Goal: Information Seeking & Learning: Check status

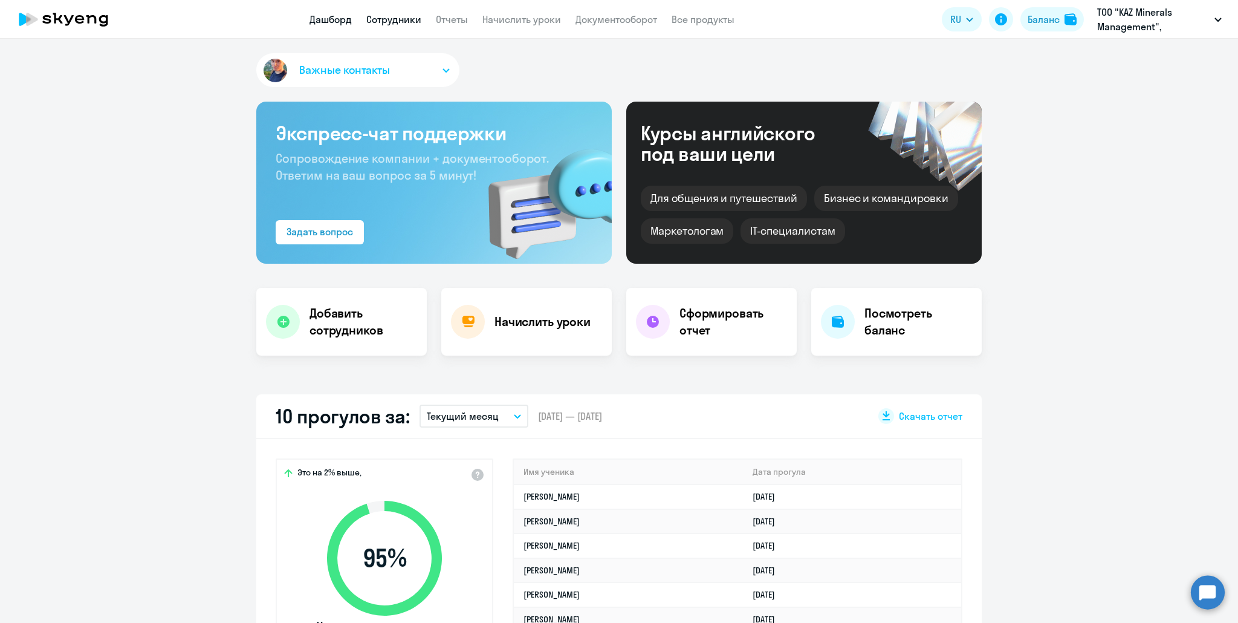
click at [378, 18] on link "Сотрудники" at bounding box center [393, 19] width 55 height 12
select select "30"
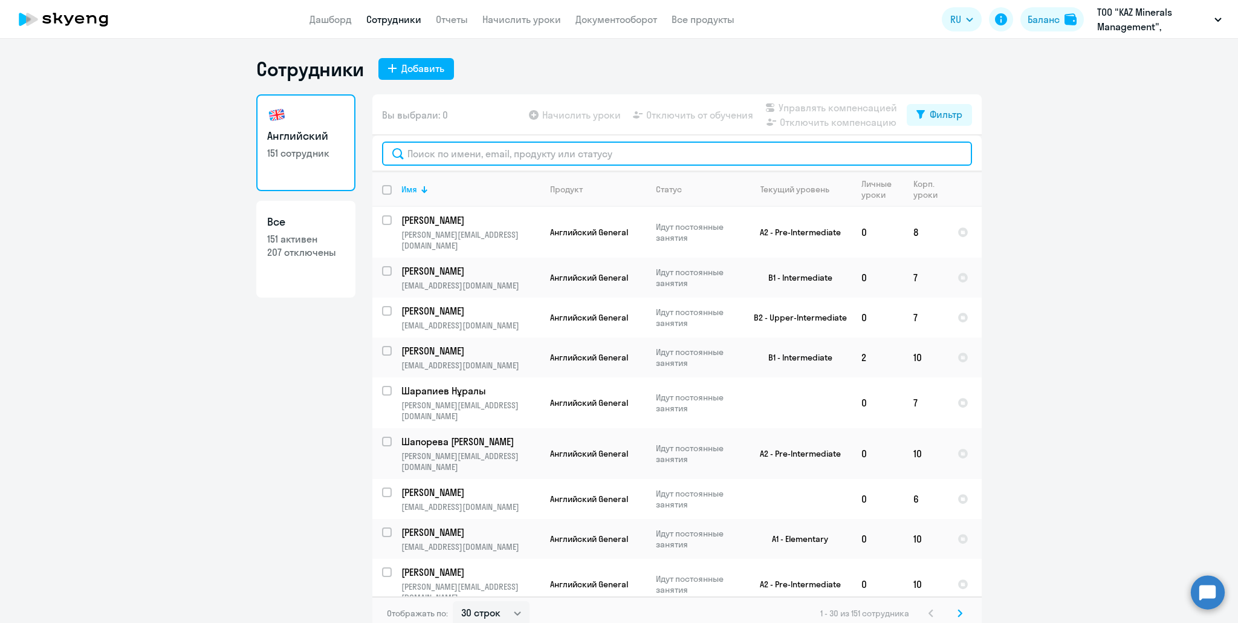
click at [432, 162] on input "text" at bounding box center [677, 153] width 590 height 24
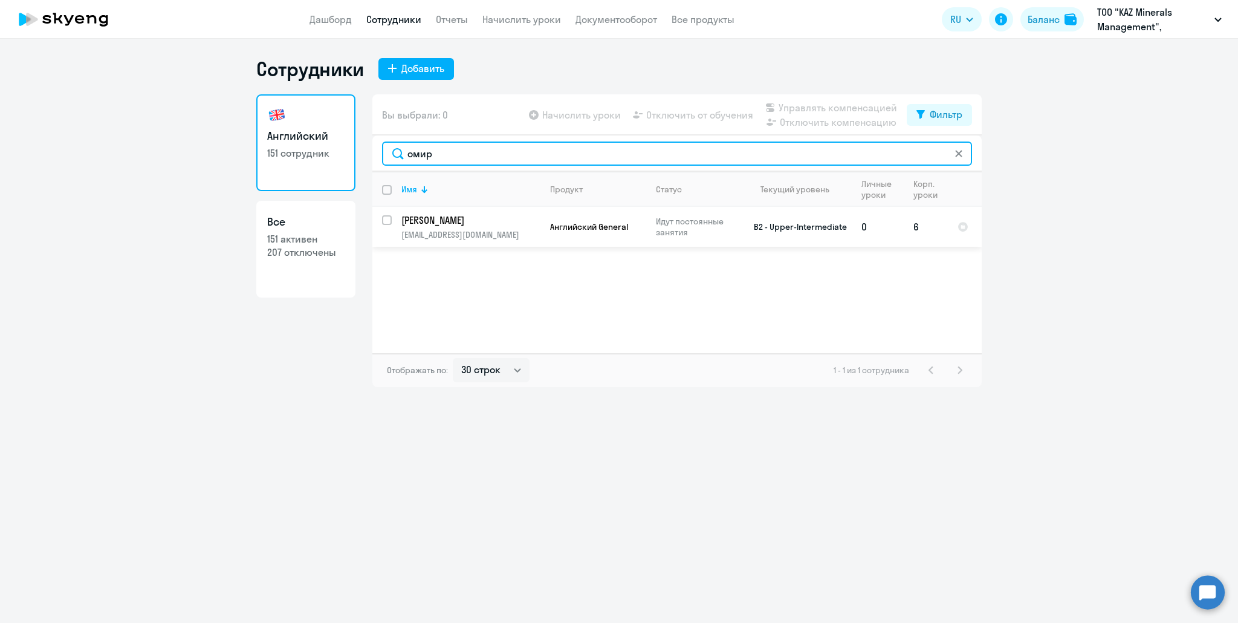
type input "омир"
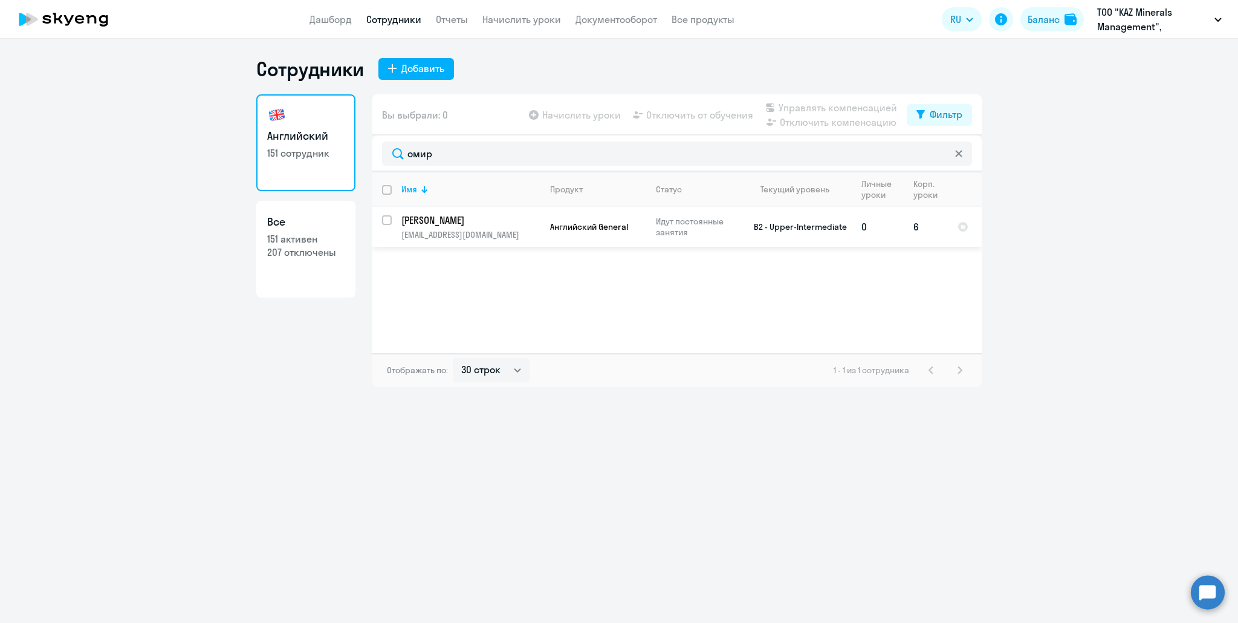
click at [461, 221] on p "Омирзак Айбек" at bounding box center [469, 219] width 137 height 13
select select "english"
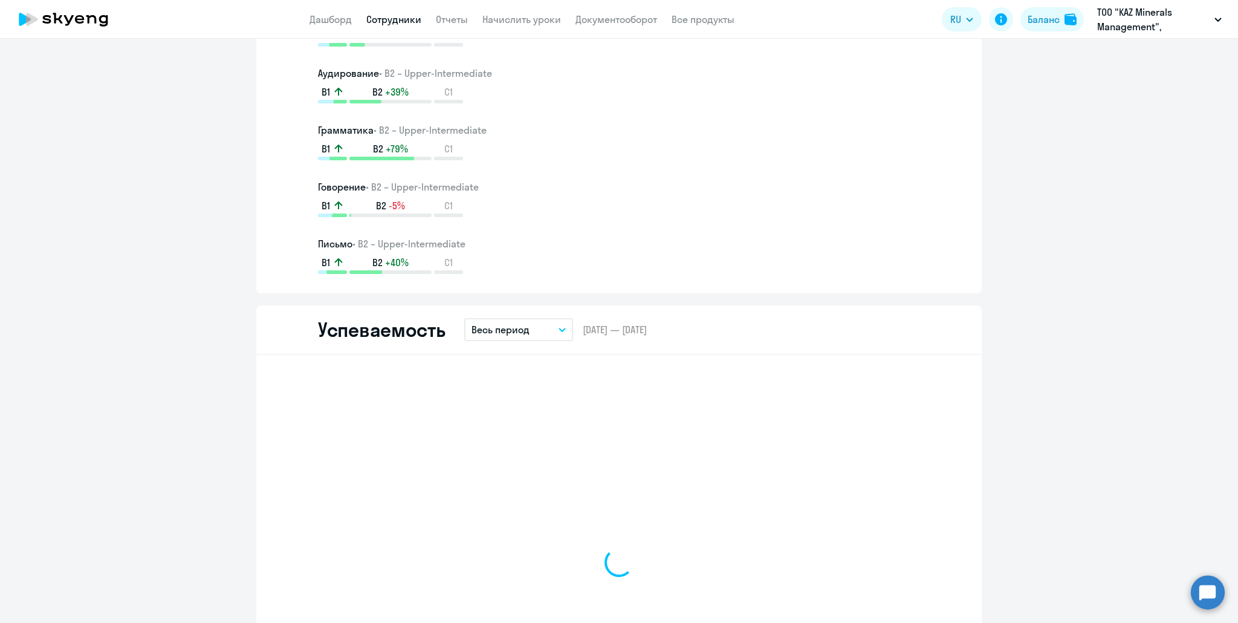
scroll to position [846, 0]
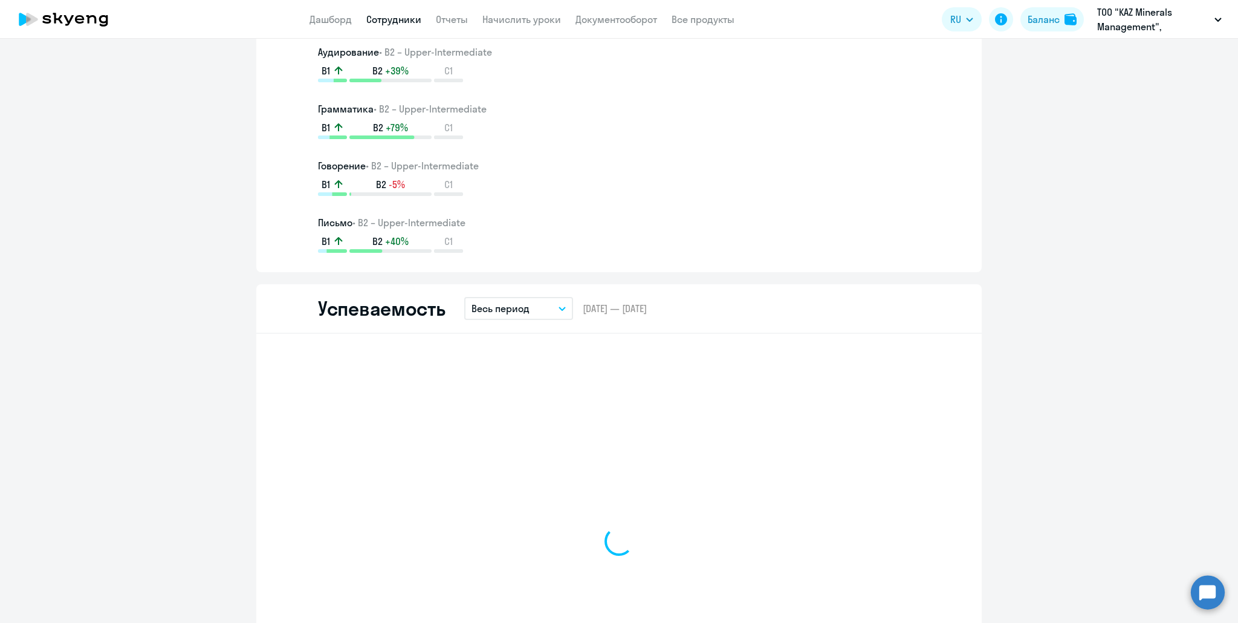
click at [509, 311] on p "Весь период" at bounding box center [500, 308] width 58 height 15
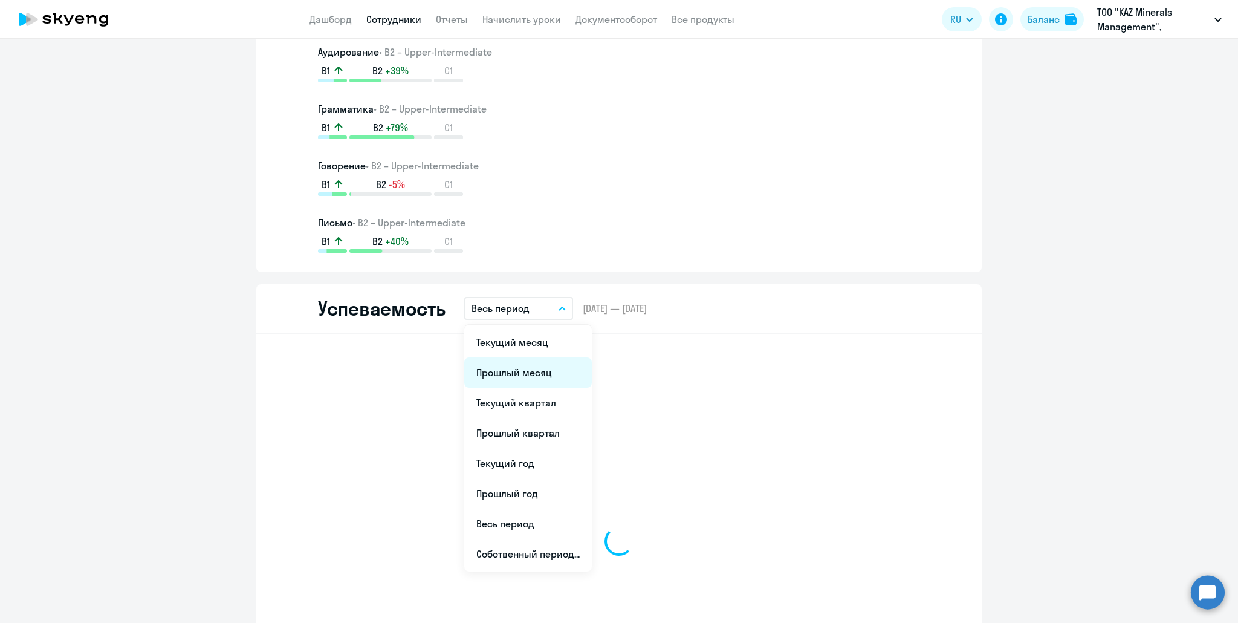
click at [503, 372] on li "Прошлый месяц" at bounding box center [528, 372] width 128 height 30
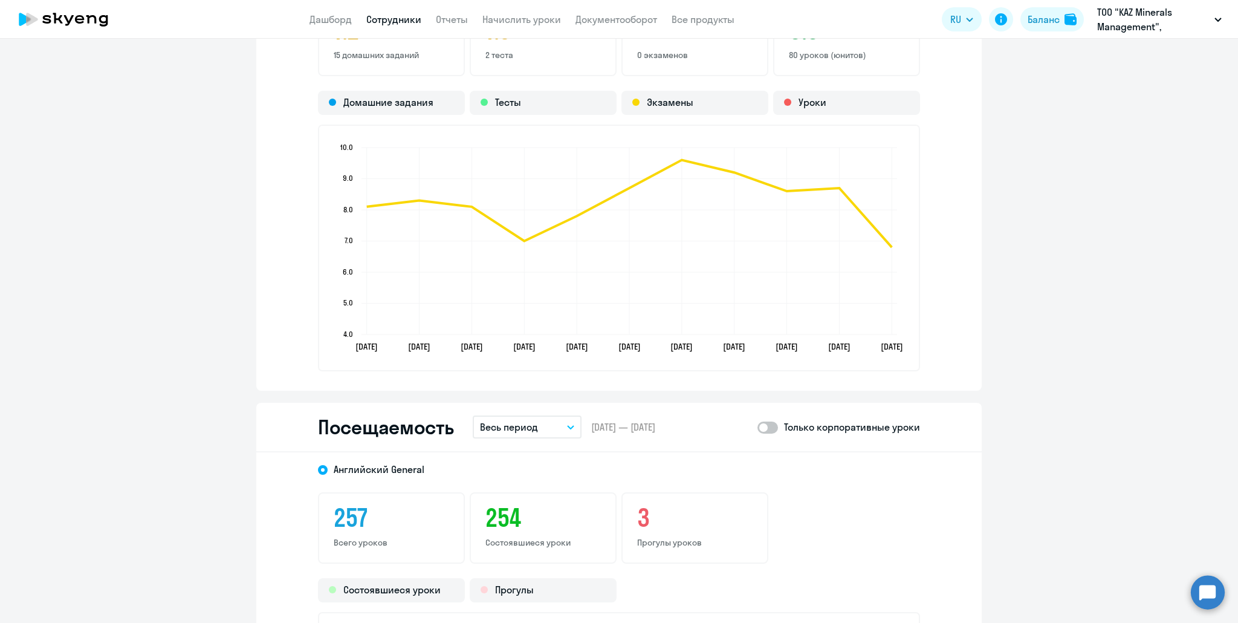
scroll to position [1330, 0]
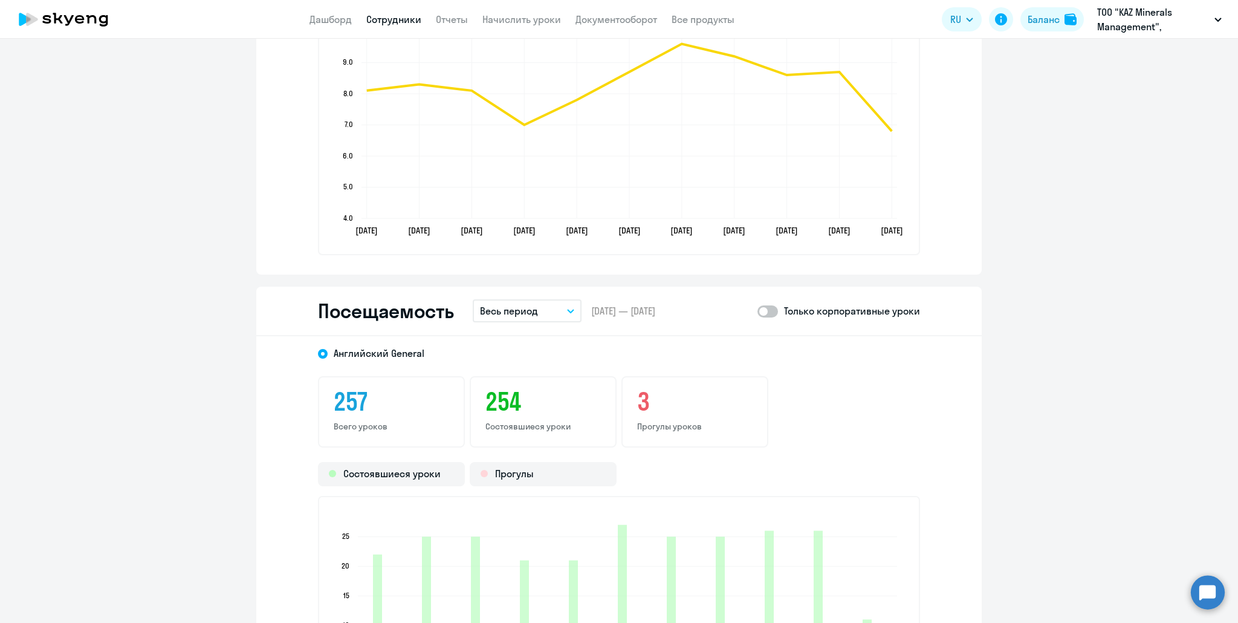
click at [520, 320] on button "Весь период" at bounding box center [527, 310] width 109 height 23
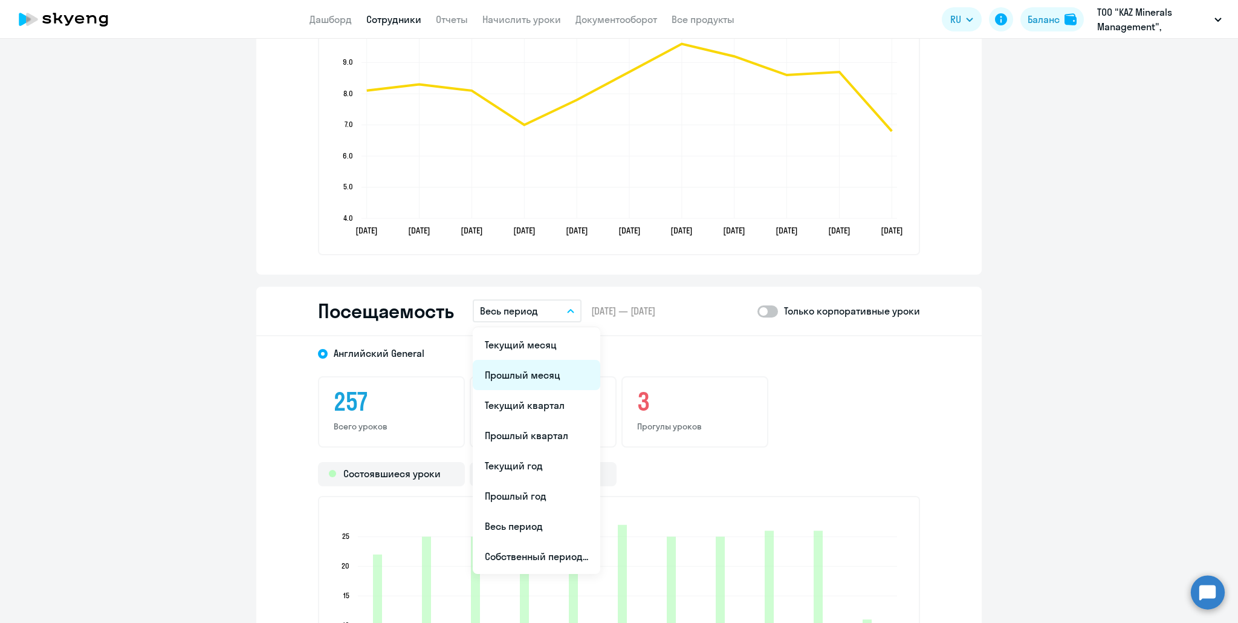
click at [522, 367] on li "Прошлый месяц" at bounding box center [537, 375] width 128 height 30
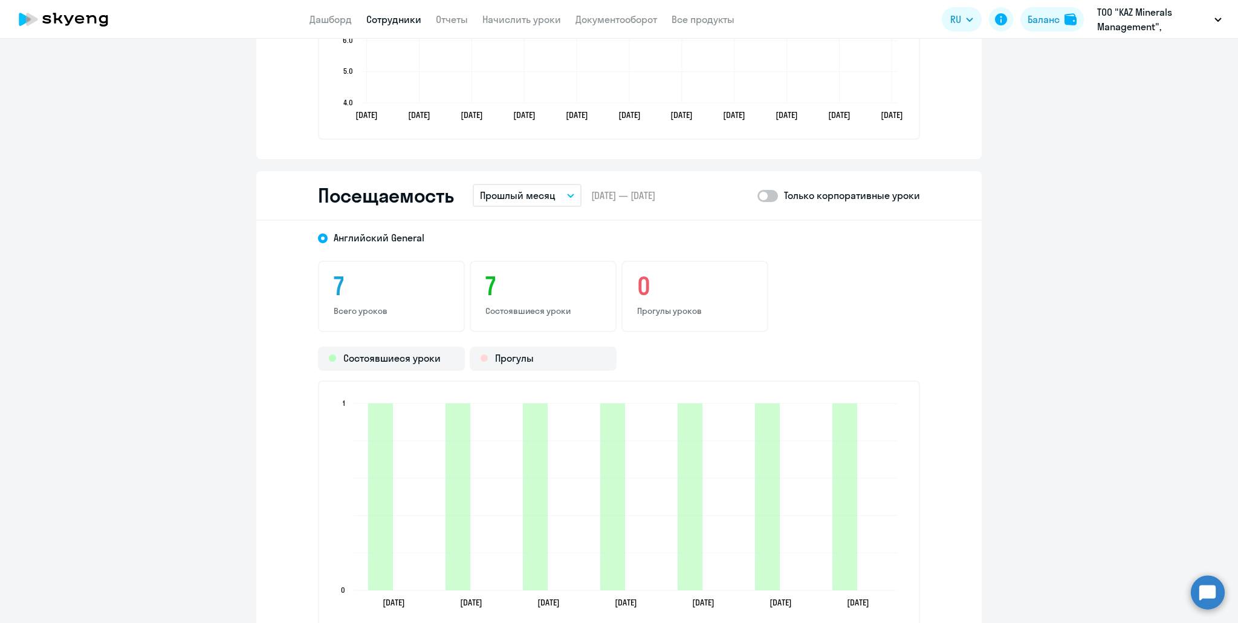
scroll to position [1451, 0]
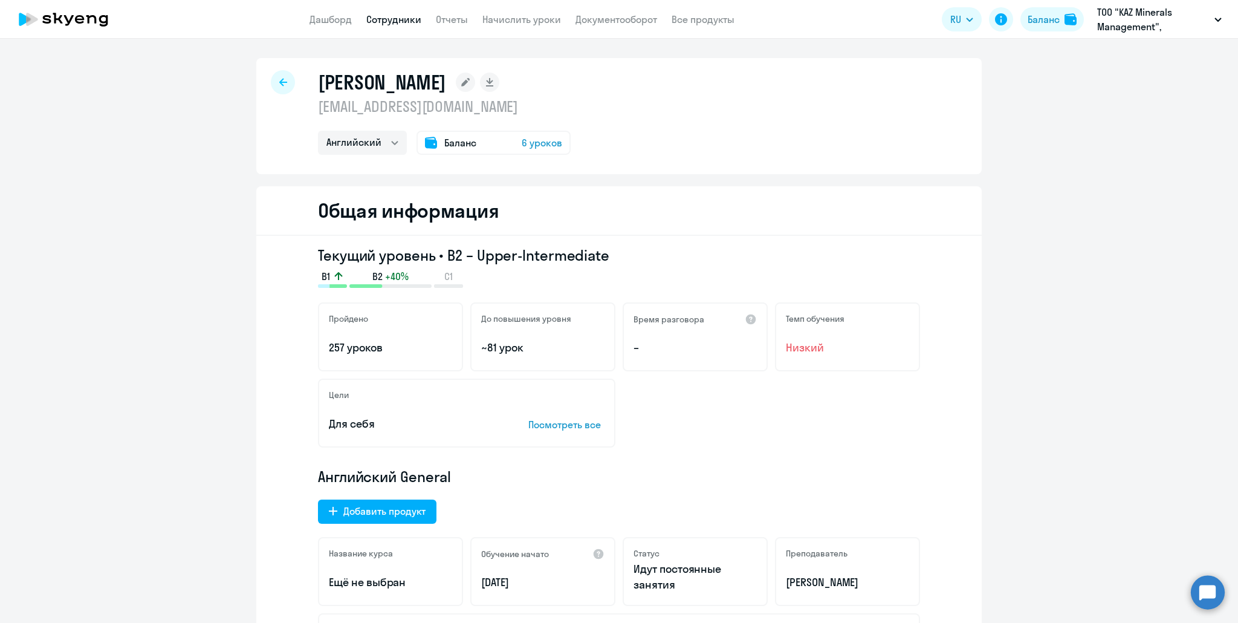
select select "english"
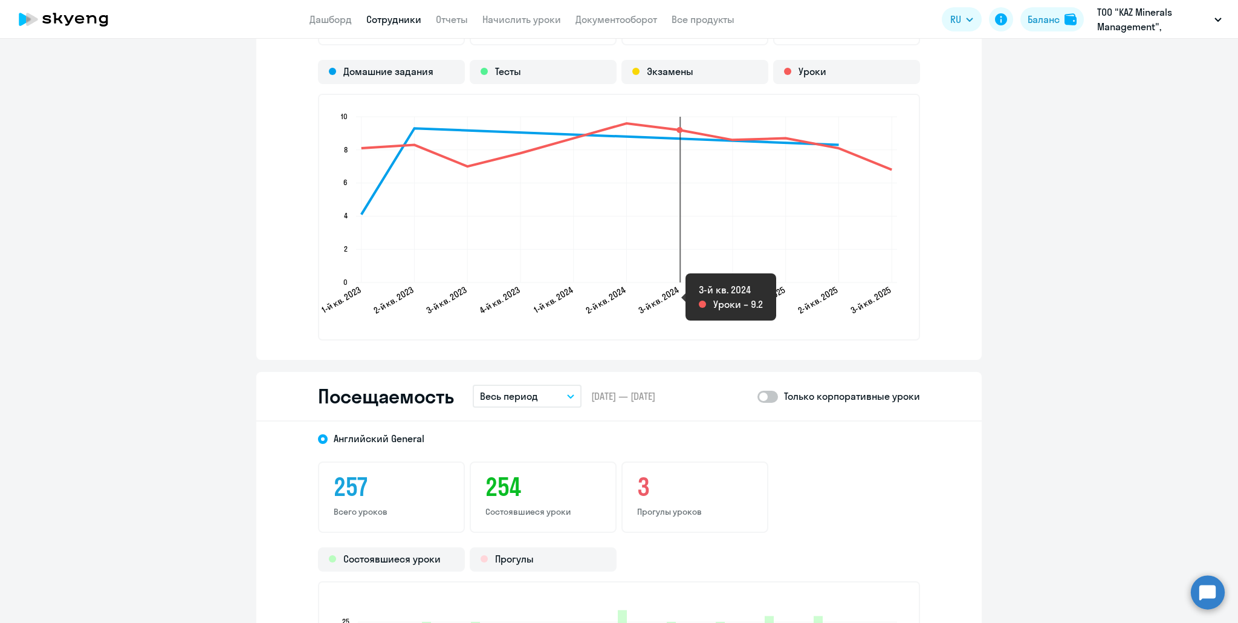
scroll to position [1330, 0]
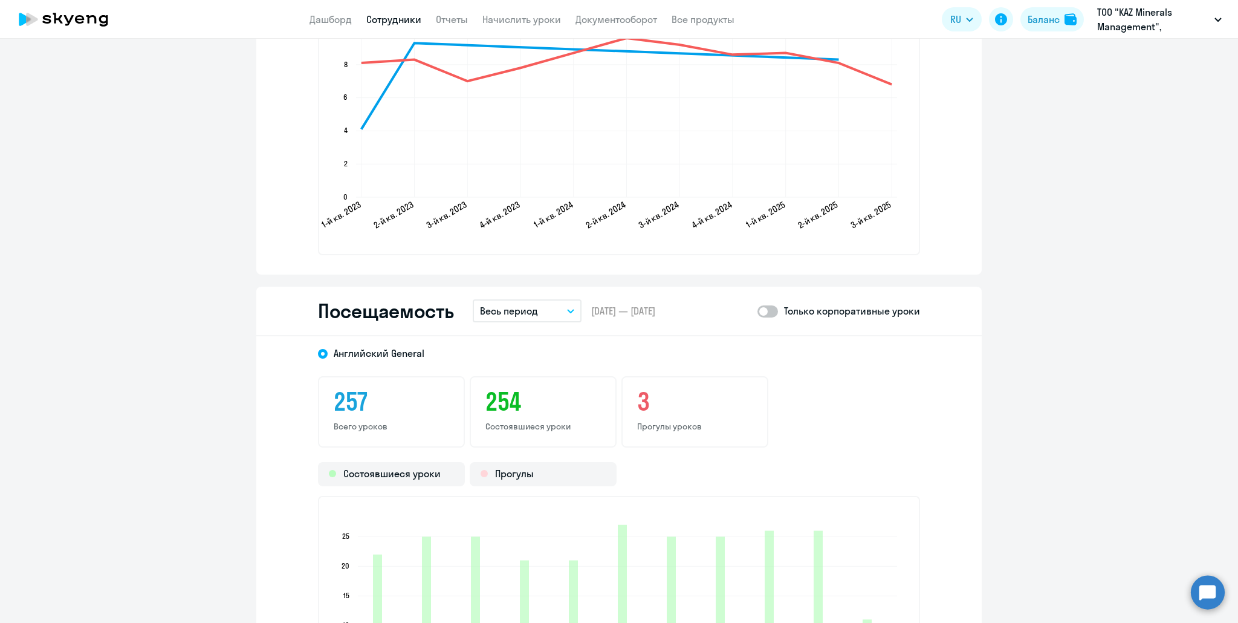
drag, startPoint x: 521, startPoint y: 312, endPoint x: 519, endPoint y: 321, distance: 8.7
click at [522, 312] on p "Весь период" at bounding box center [509, 310] width 58 height 15
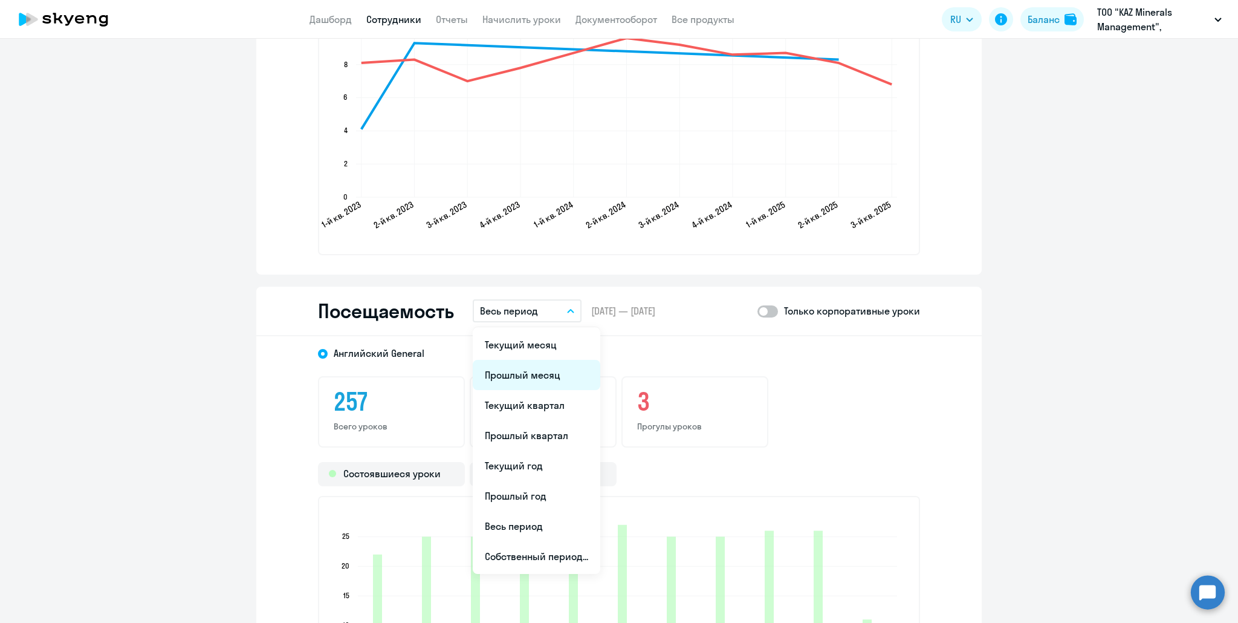
click at [511, 371] on li "Прошлый месяц" at bounding box center [537, 375] width 128 height 30
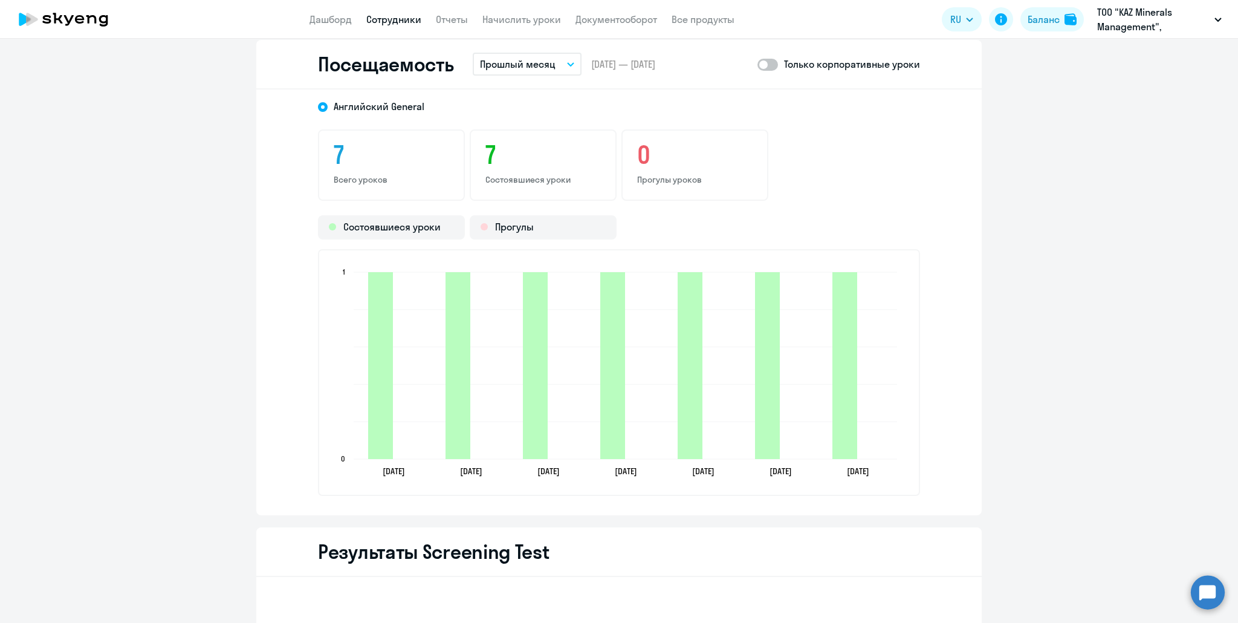
scroll to position [1572, 0]
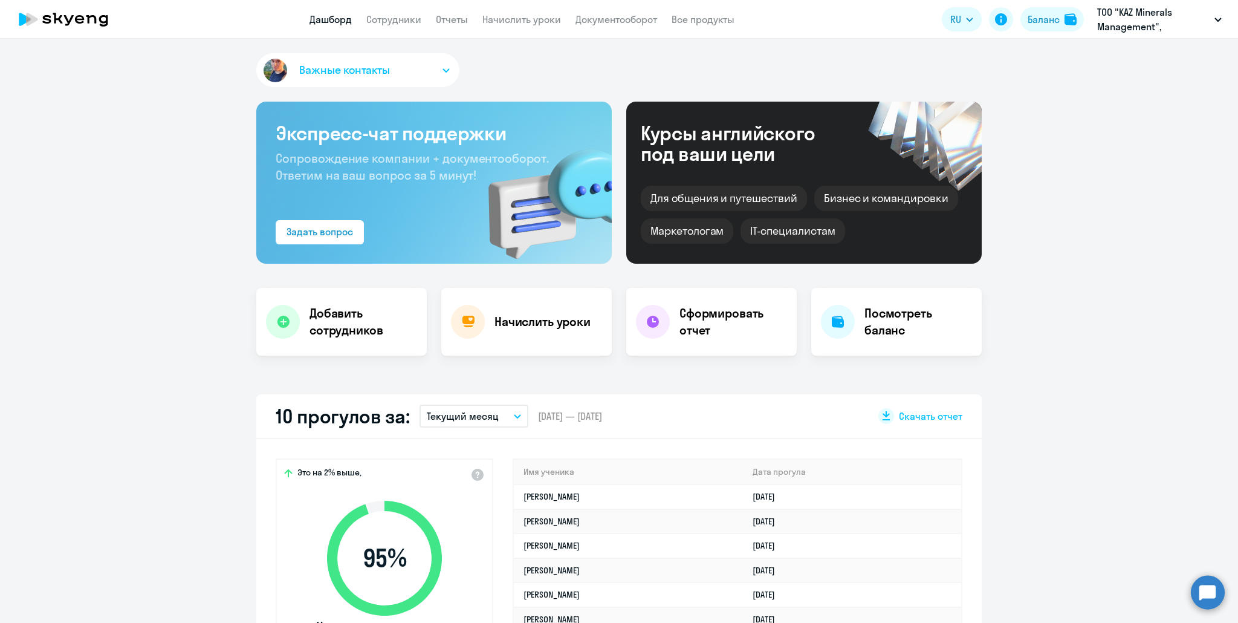
click at [400, 26] on app-menu-item-link "Сотрудники" at bounding box center [393, 19] width 55 height 15
click at [395, 21] on link "Сотрудники" at bounding box center [393, 19] width 55 height 12
select select "30"
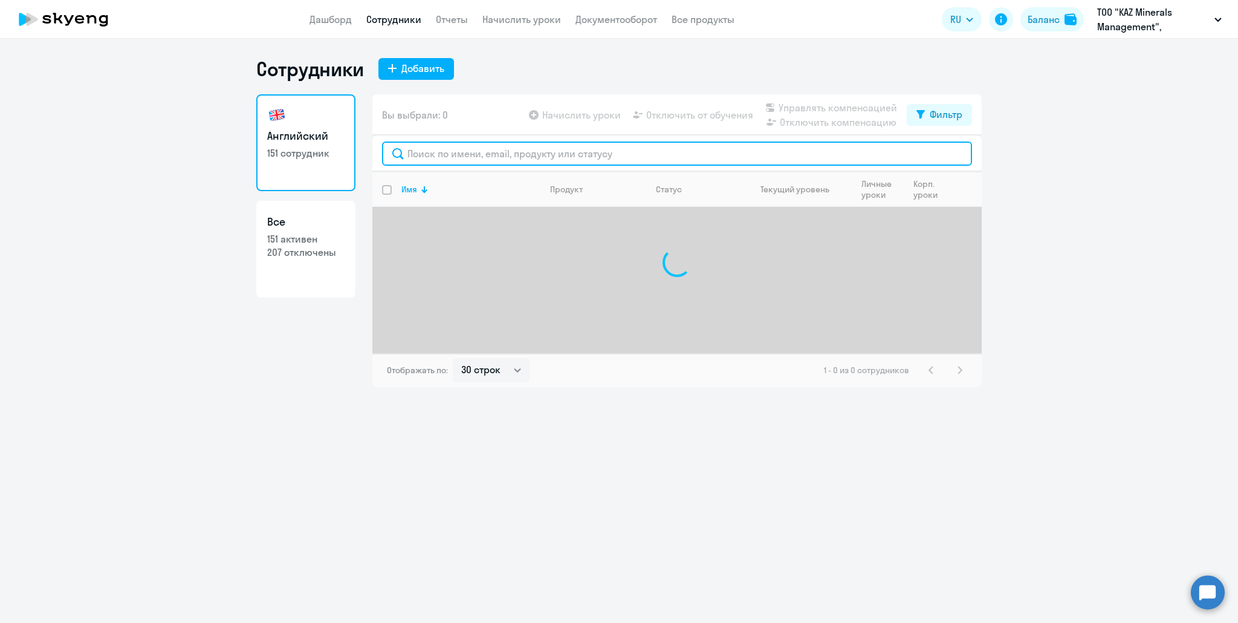
click at [404, 149] on input "text" at bounding box center [677, 153] width 590 height 24
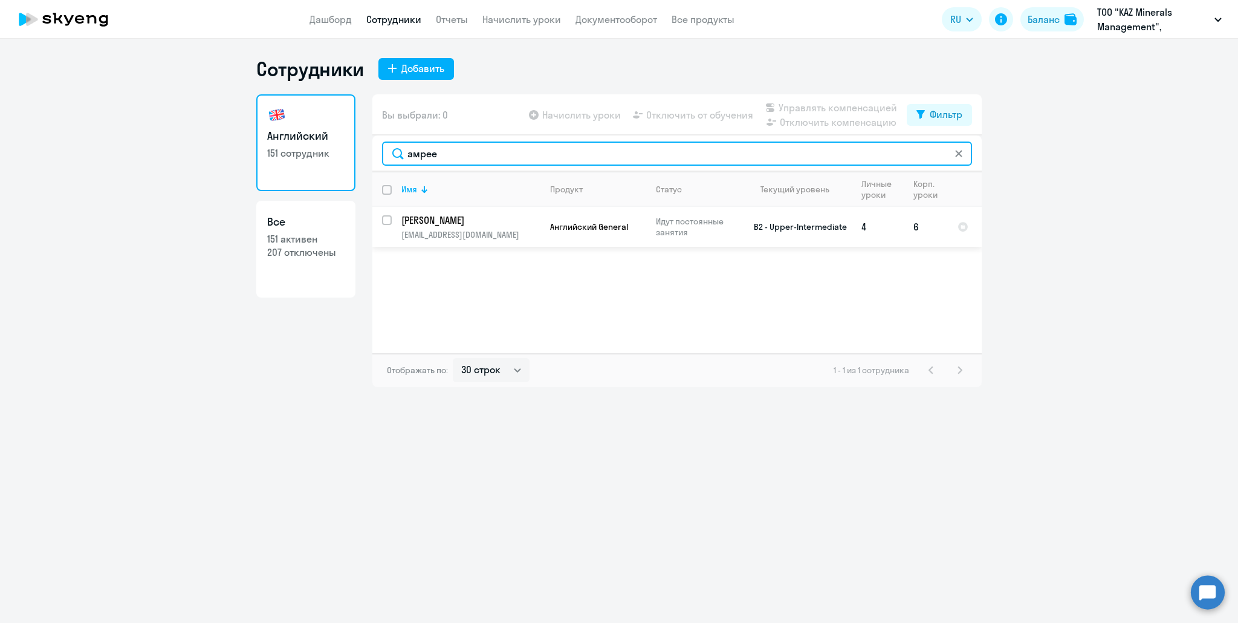
type input "амрее"
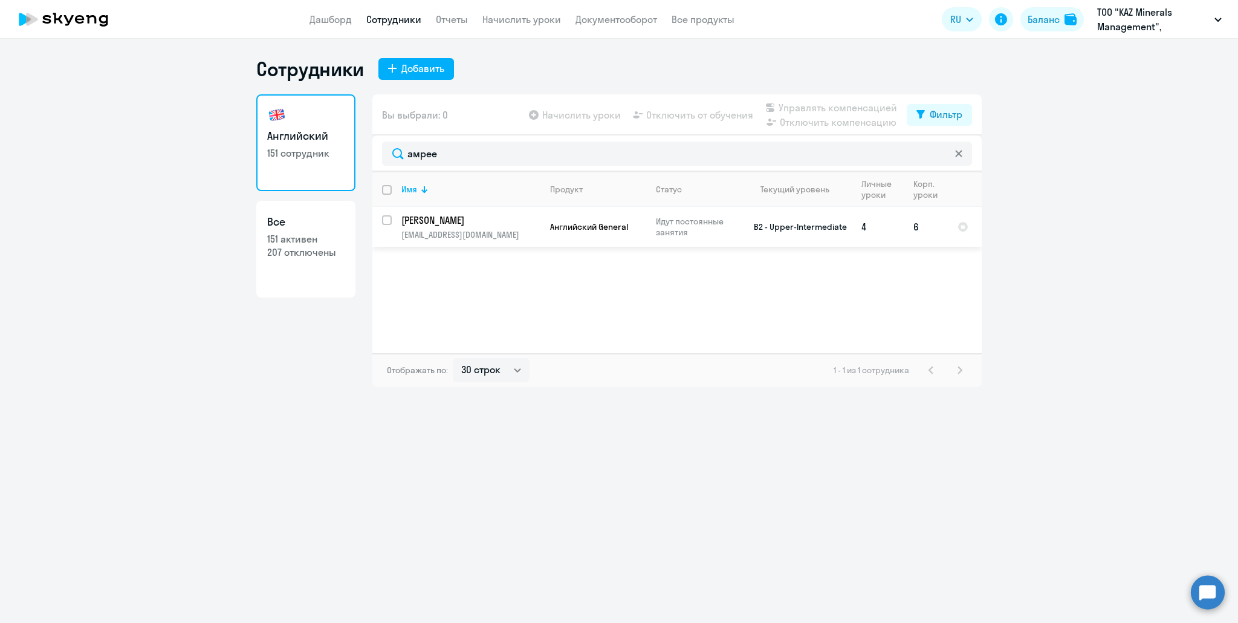
click at [438, 219] on p "[PERSON_NAME]" at bounding box center [469, 219] width 137 height 13
select select "english"
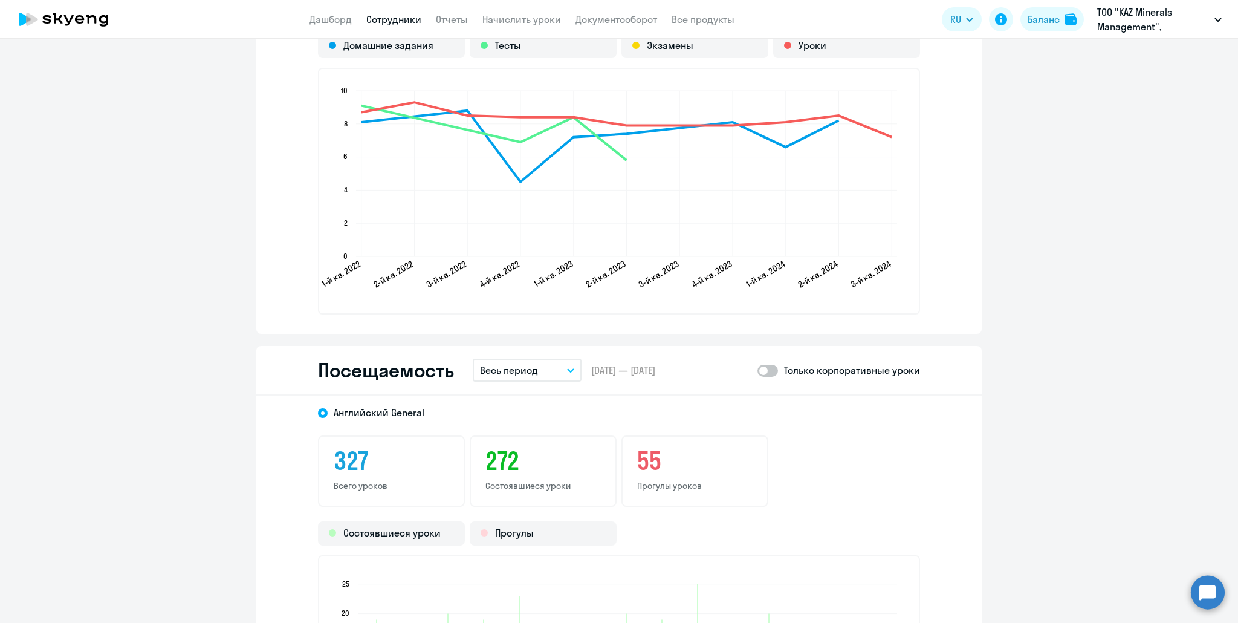
scroll to position [1269, 0]
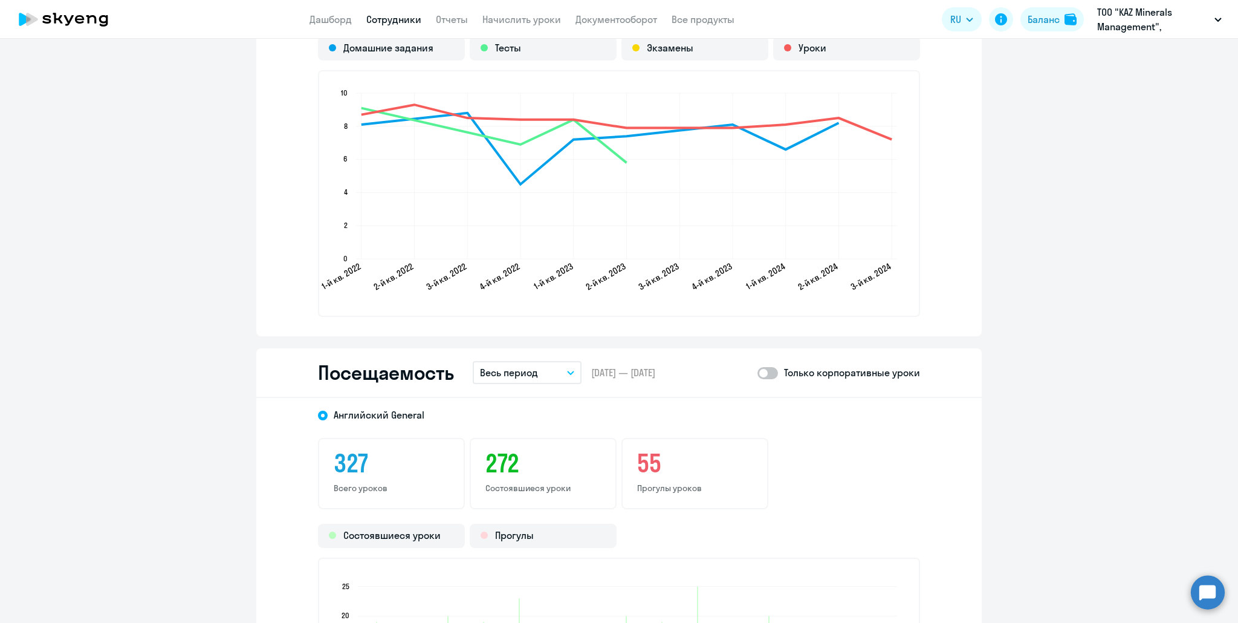
click at [516, 369] on p "Весь период" at bounding box center [509, 372] width 58 height 15
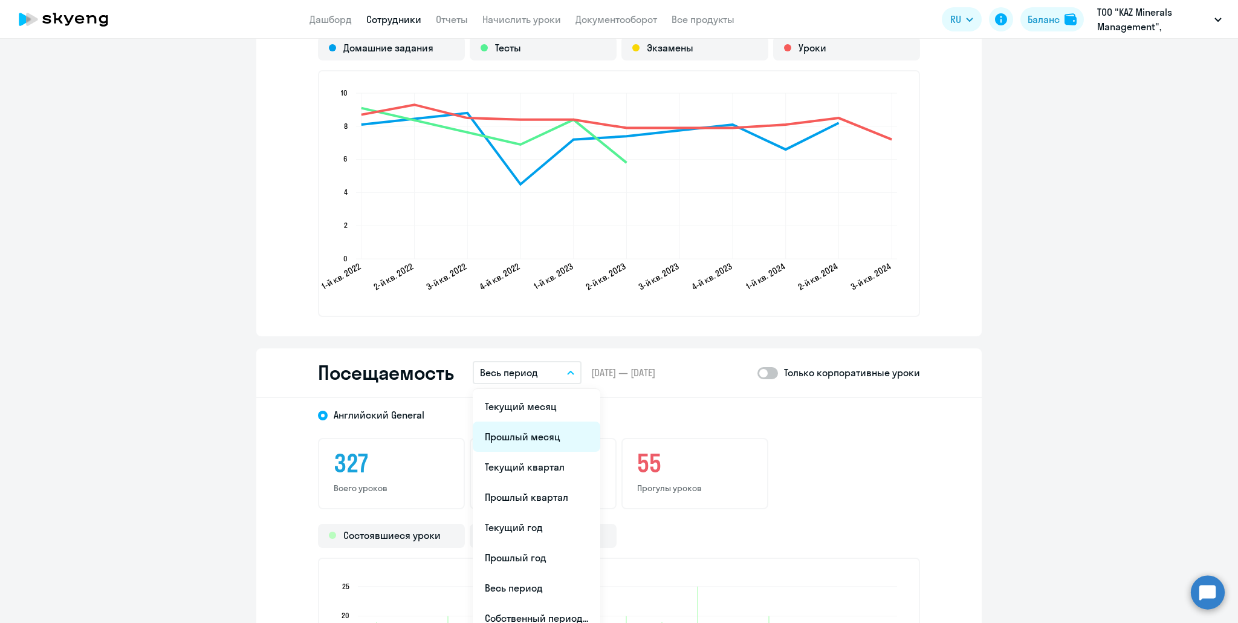
click at [520, 432] on li "Прошлый месяц" at bounding box center [537, 436] width 128 height 30
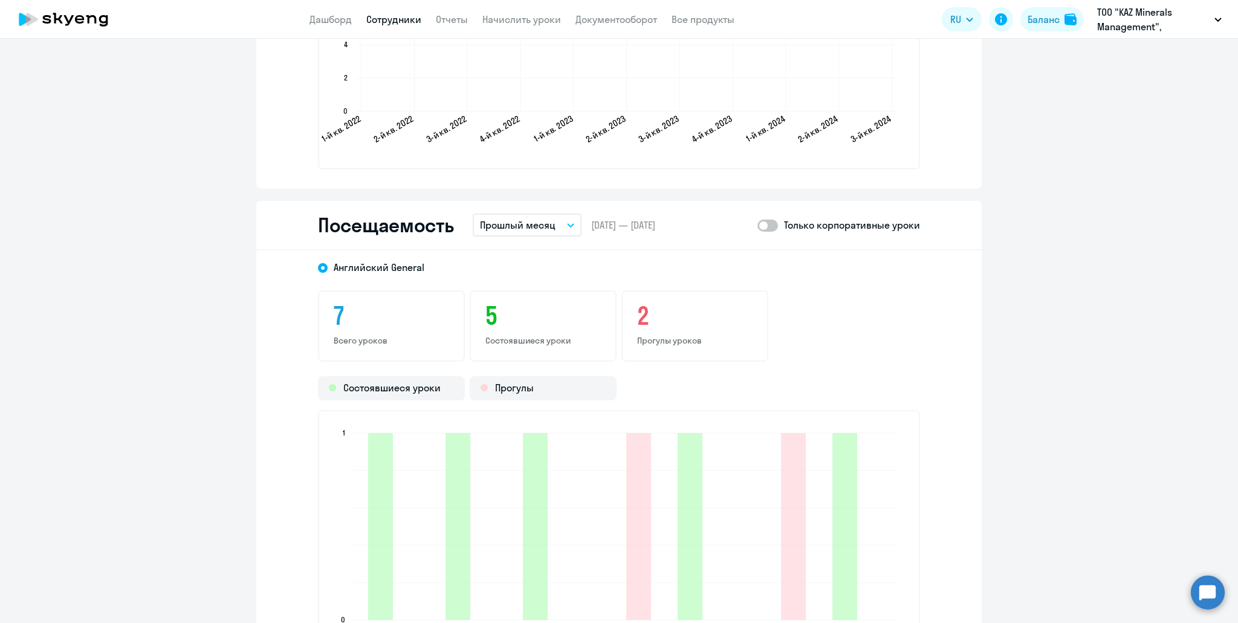
scroll to position [1572, 0]
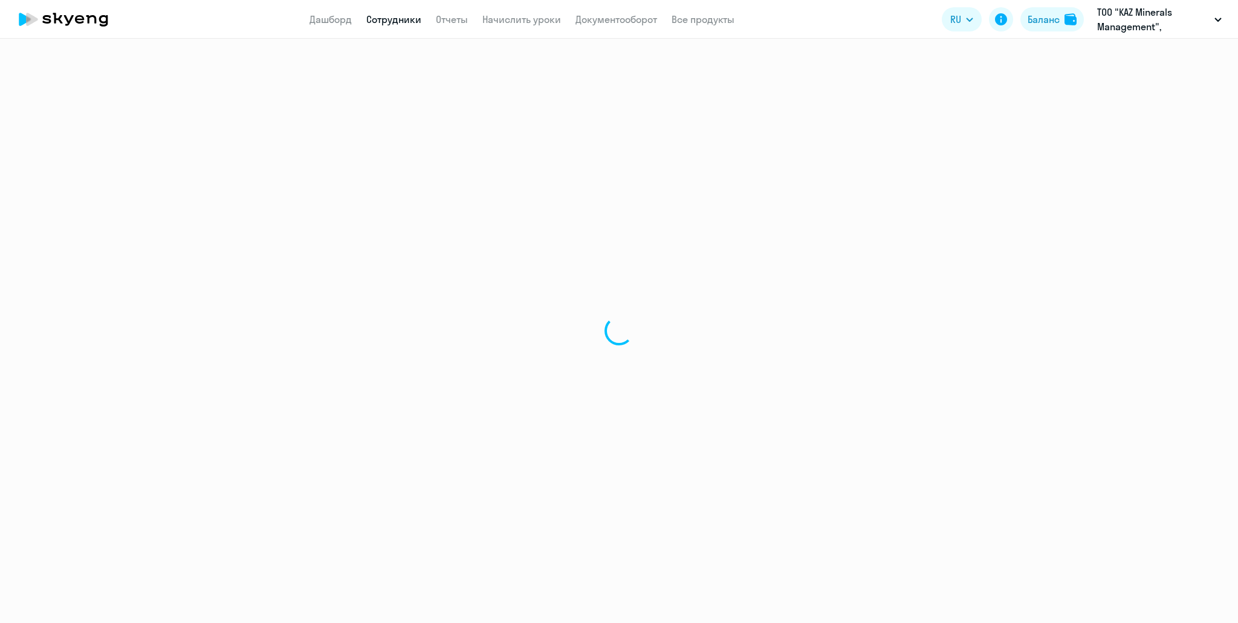
select select "english"
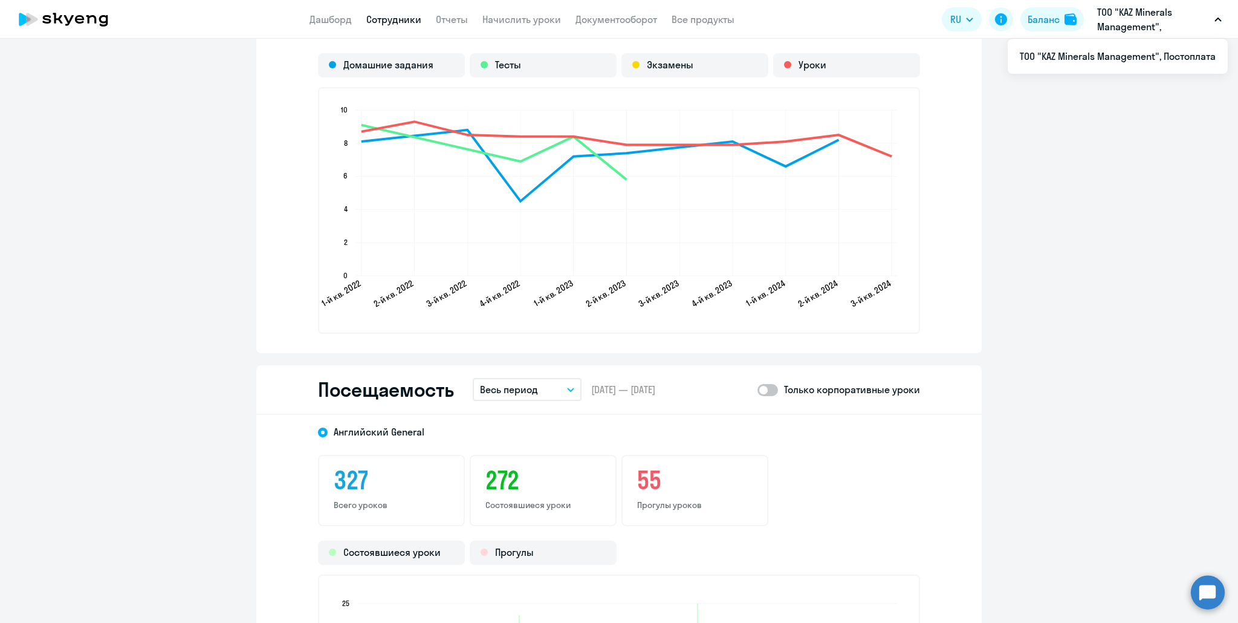
scroll to position [1148, 0]
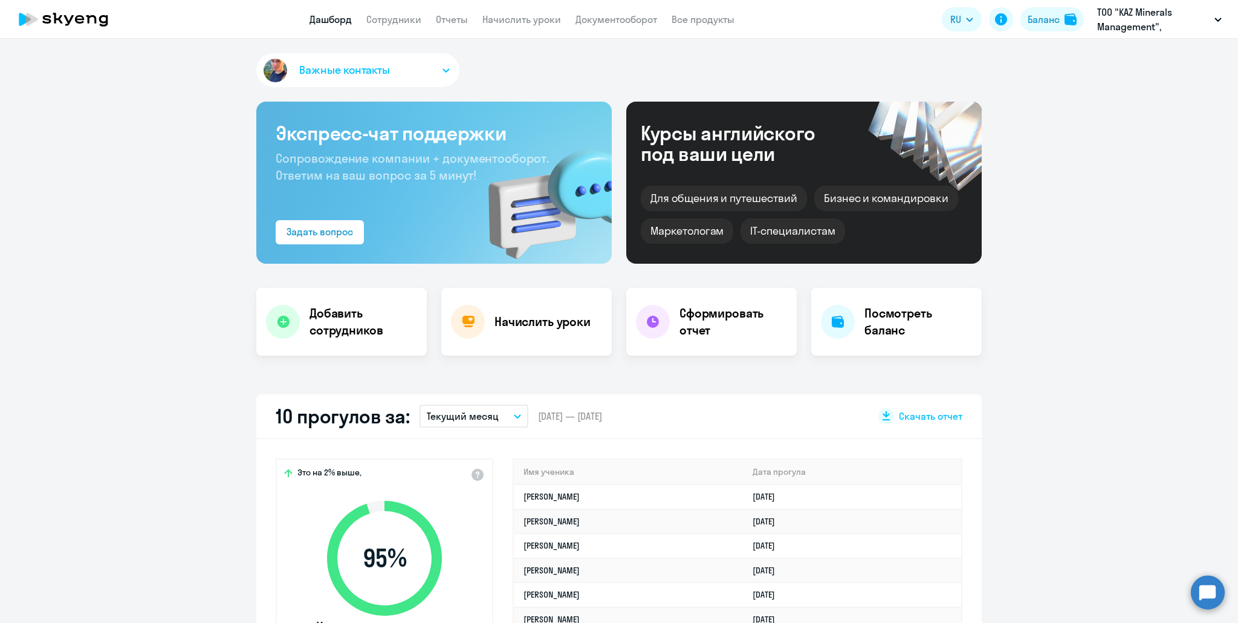
select select "30"
